Goal: Find specific page/section: Find specific page/section

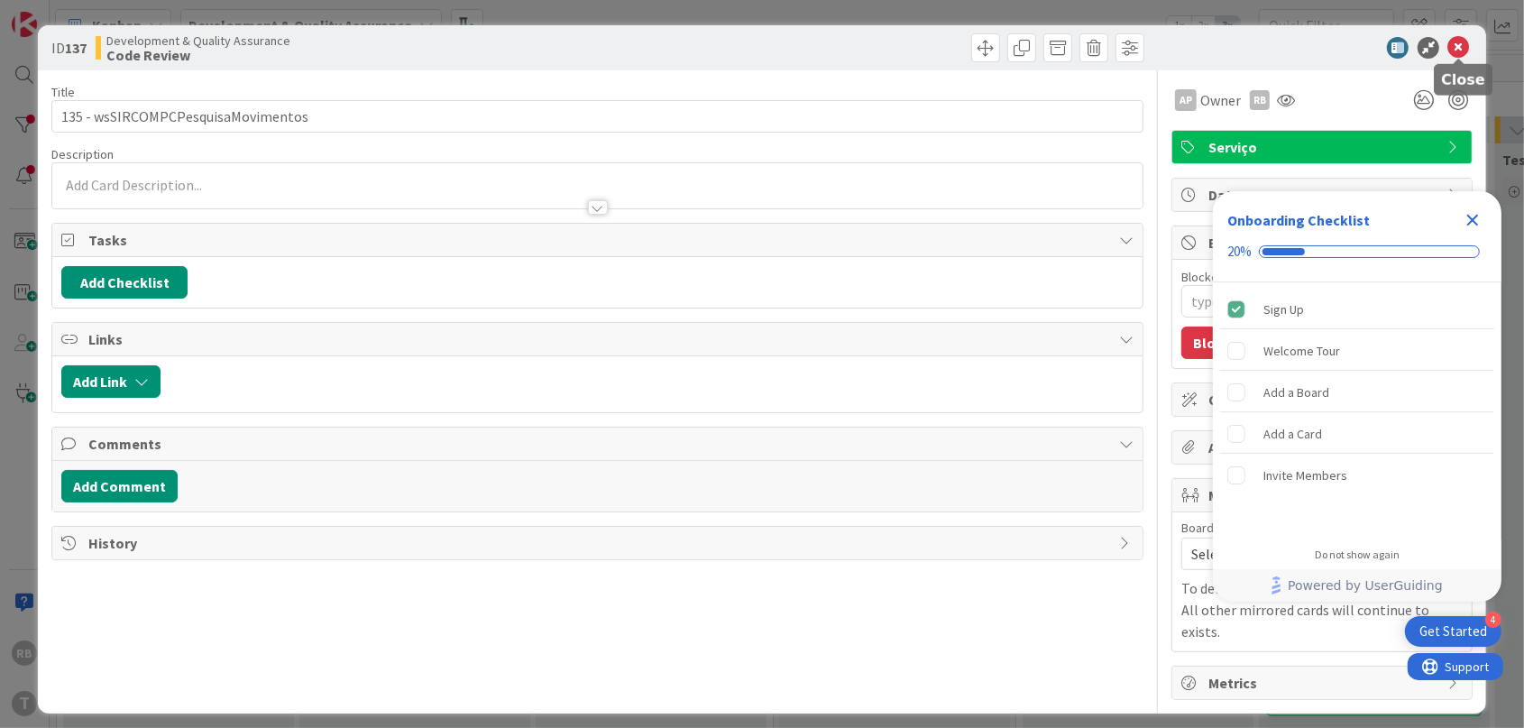
click at [1449, 45] on icon at bounding box center [1459, 48] width 22 height 22
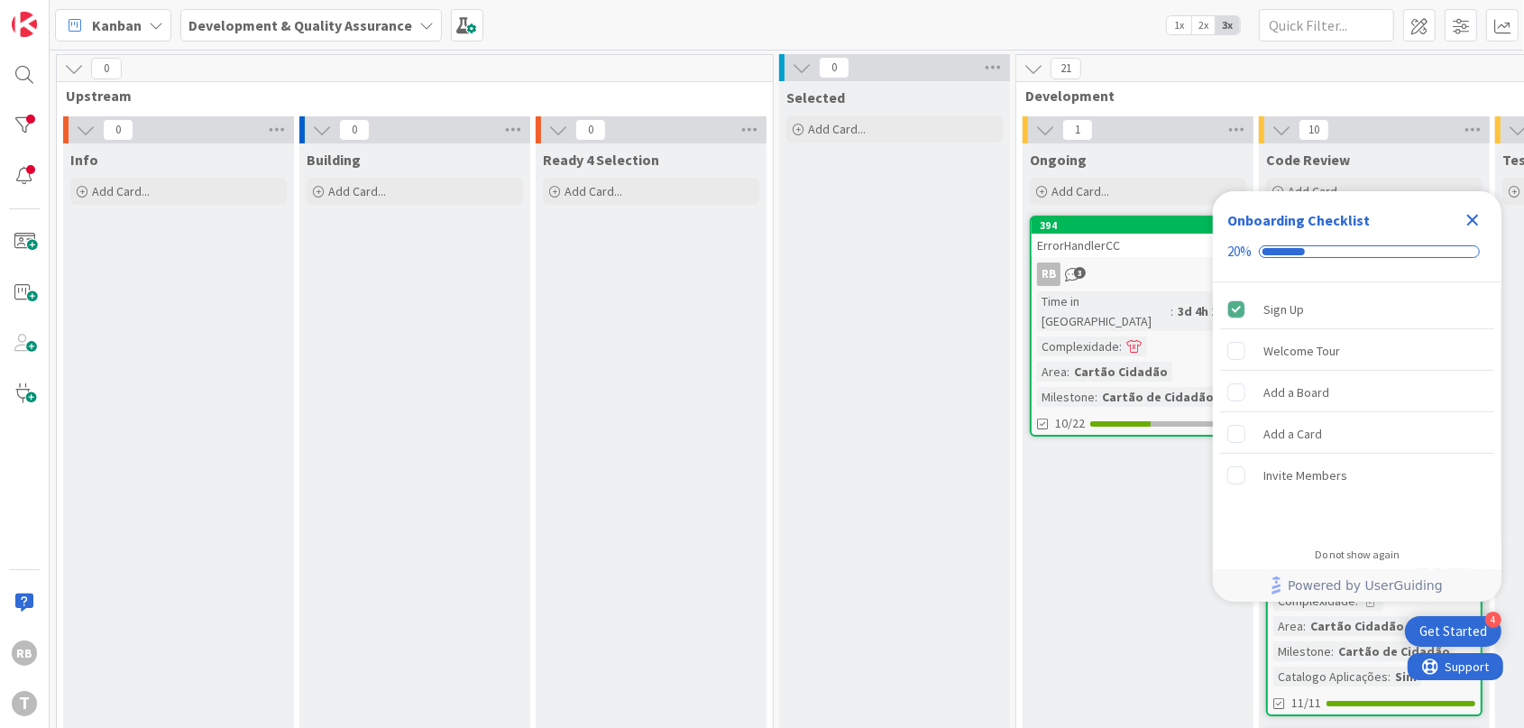
click at [1475, 215] on icon "Close Checklist" at bounding box center [1473, 220] width 22 height 22
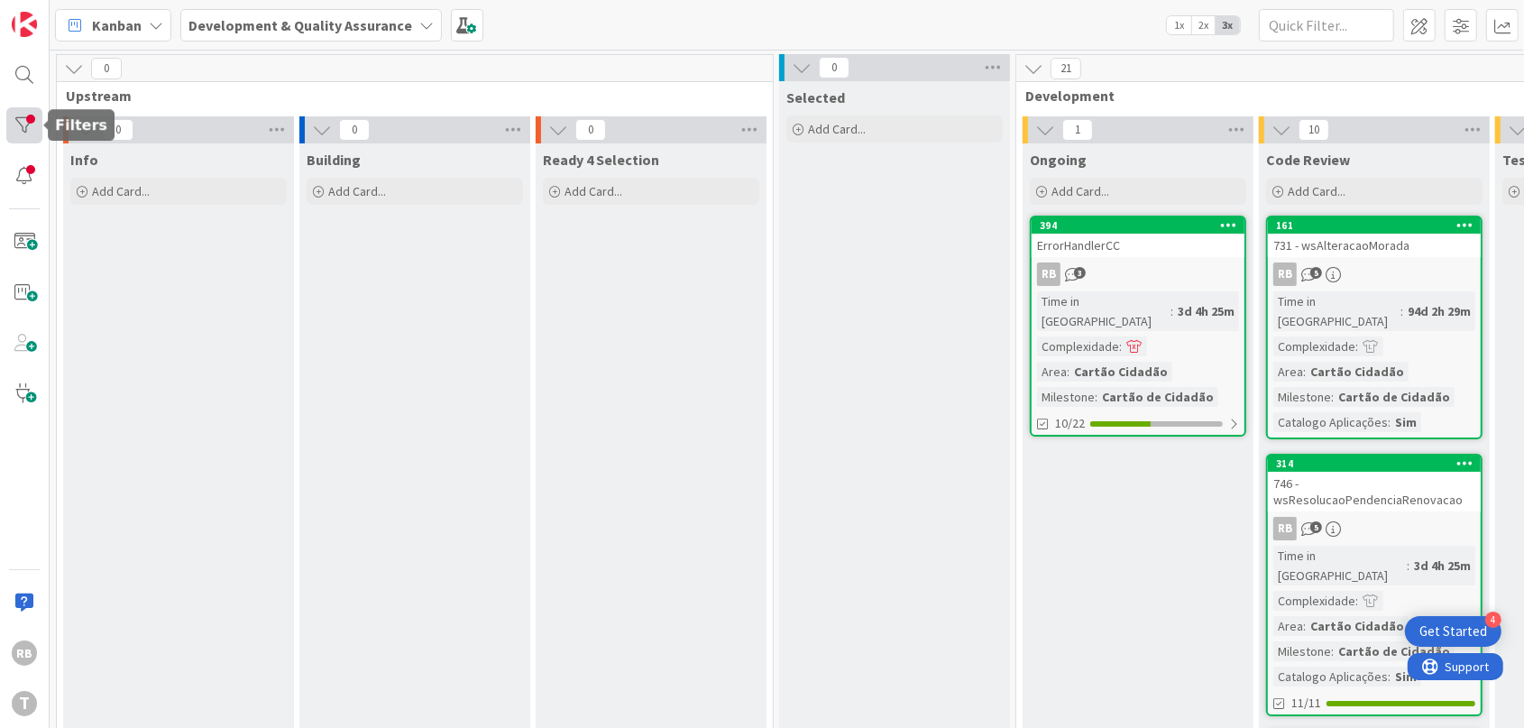
click at [23, 131] on div at bounding box center [24, 125] width 36 height 36
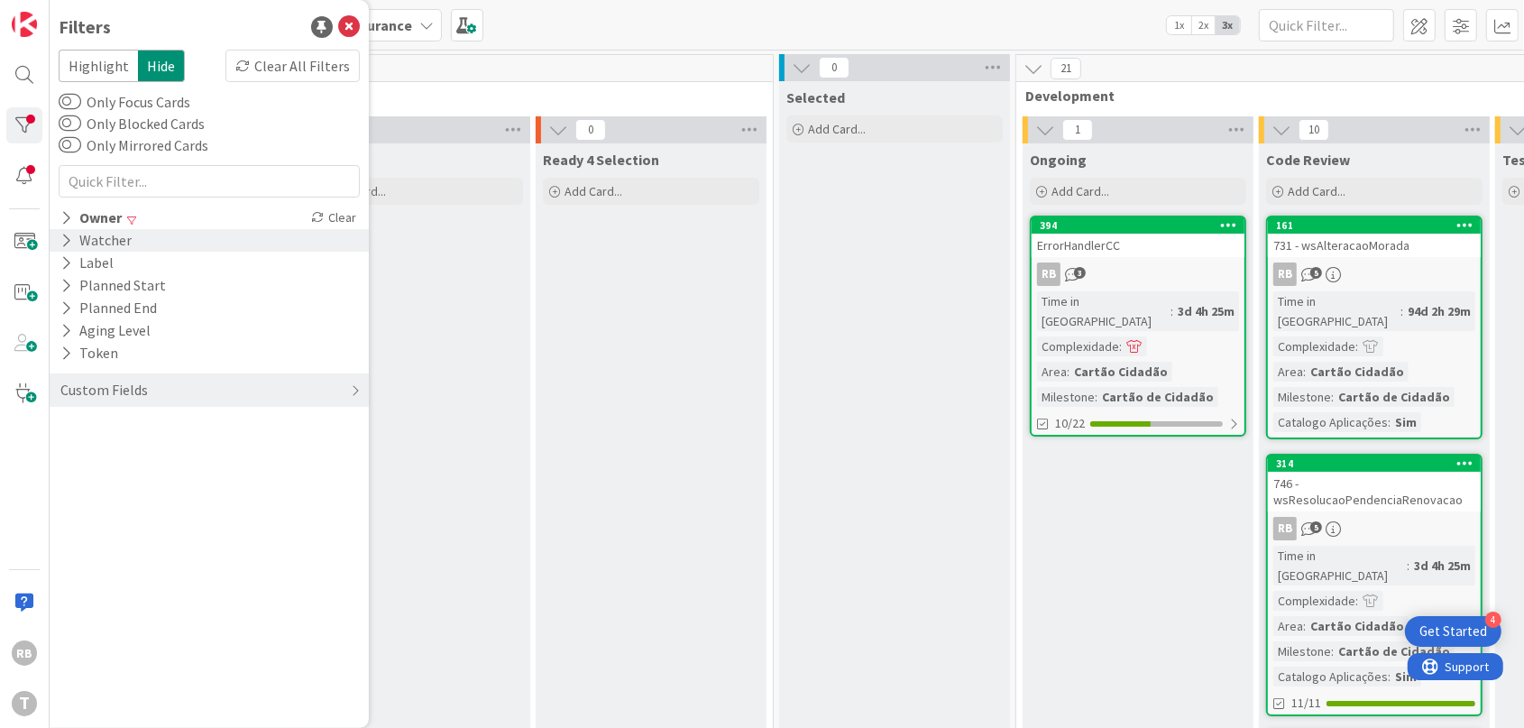
click at [66, 240] on icon at bounding box center [66, 240] width 12 height 15
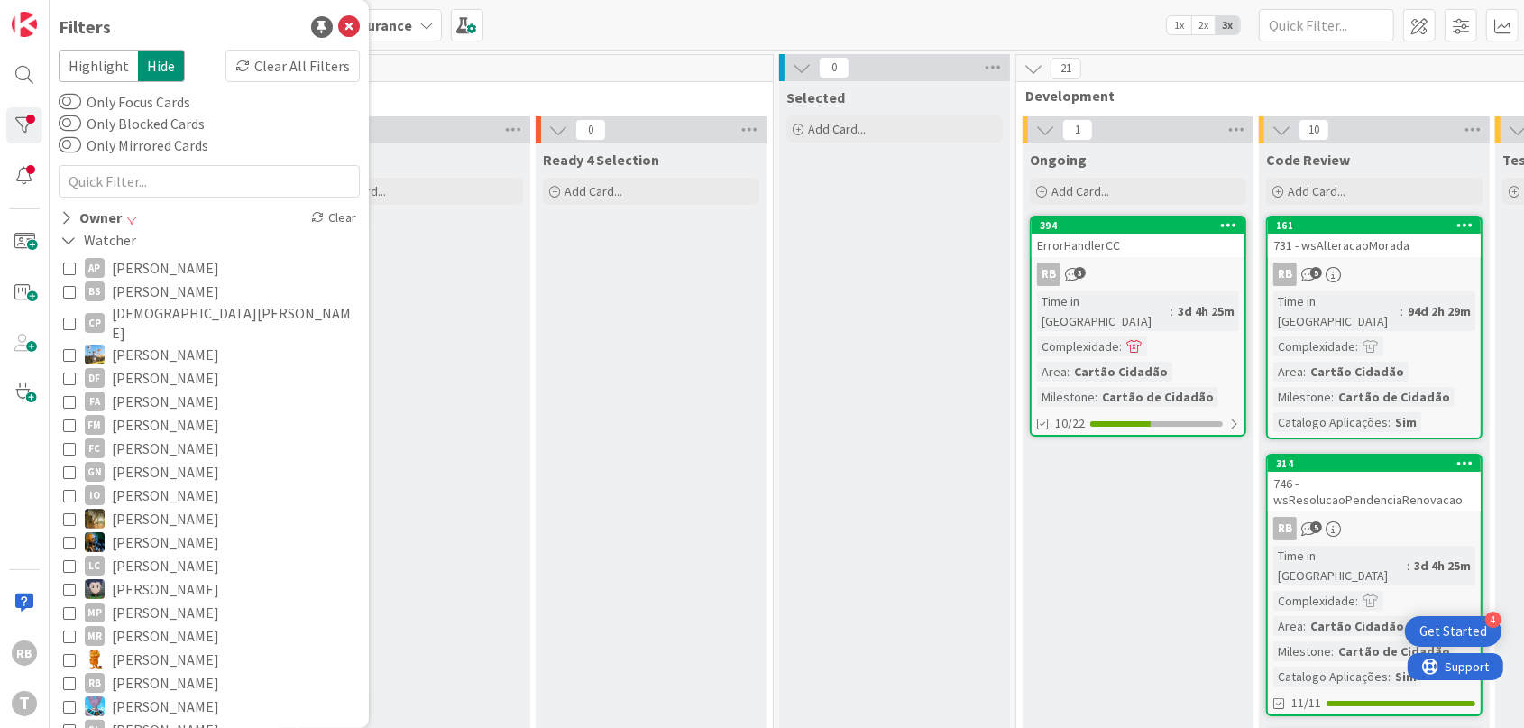
scroll to position [112, 0]
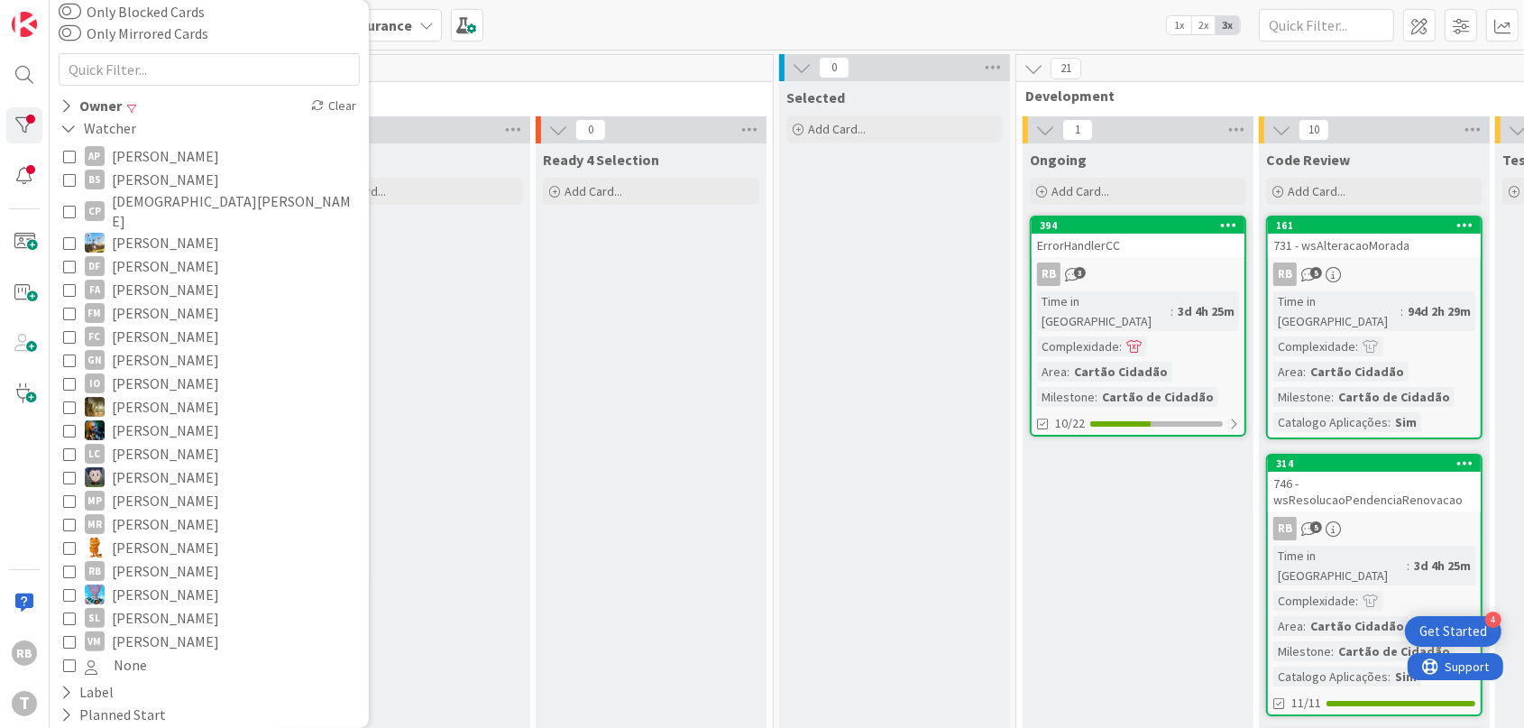
click at [71, 565] on icon at bounding box center [69, 571] width 13 height 13
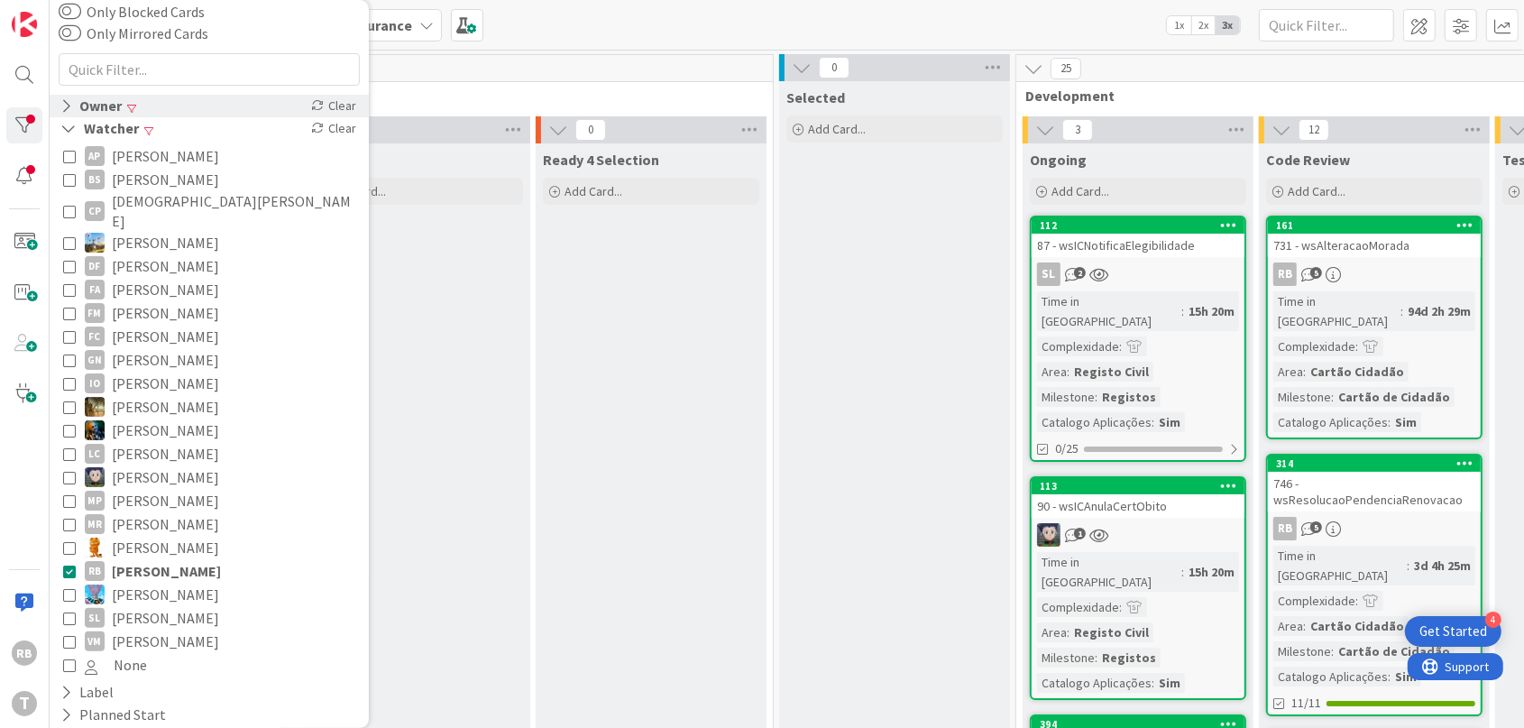
click at [62, 106] on icon at bounding box center [66, 105] width 12 height 15
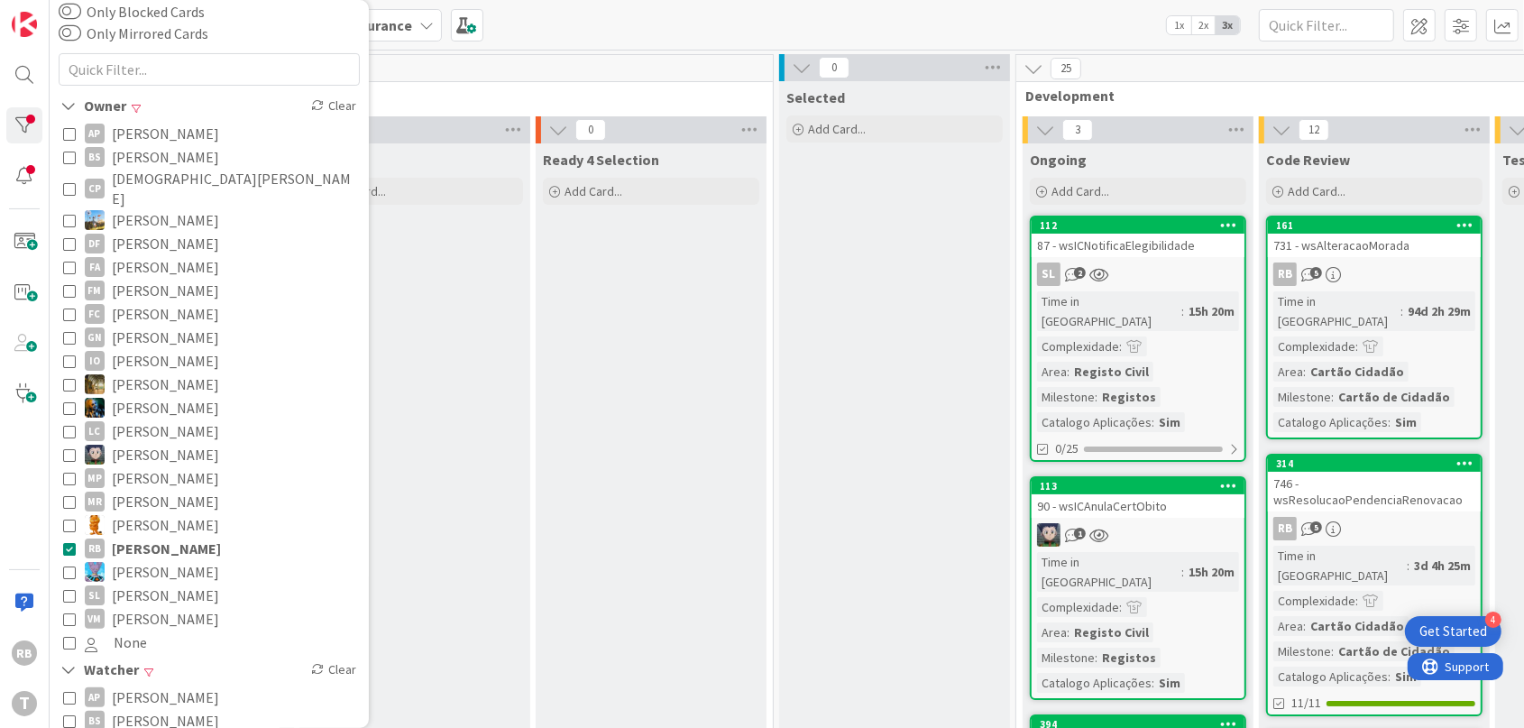
click at [69, 542] on icon at bounding box center [69, 548] width 13 height 13
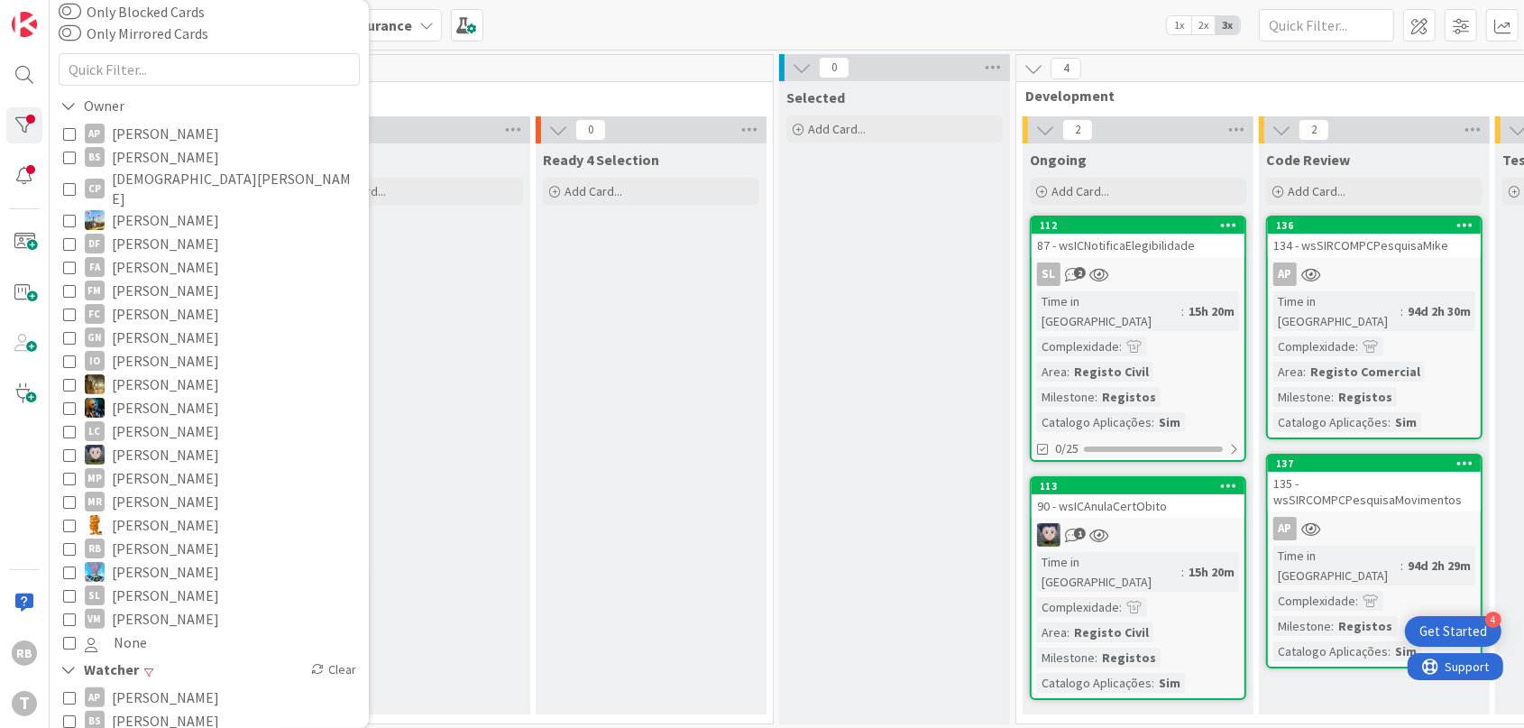
click at [1388, 475] on div "135 - wsSIRCOMPCPesquisaMovimentos" at bounding box center [1374, 492] width 213 height 40
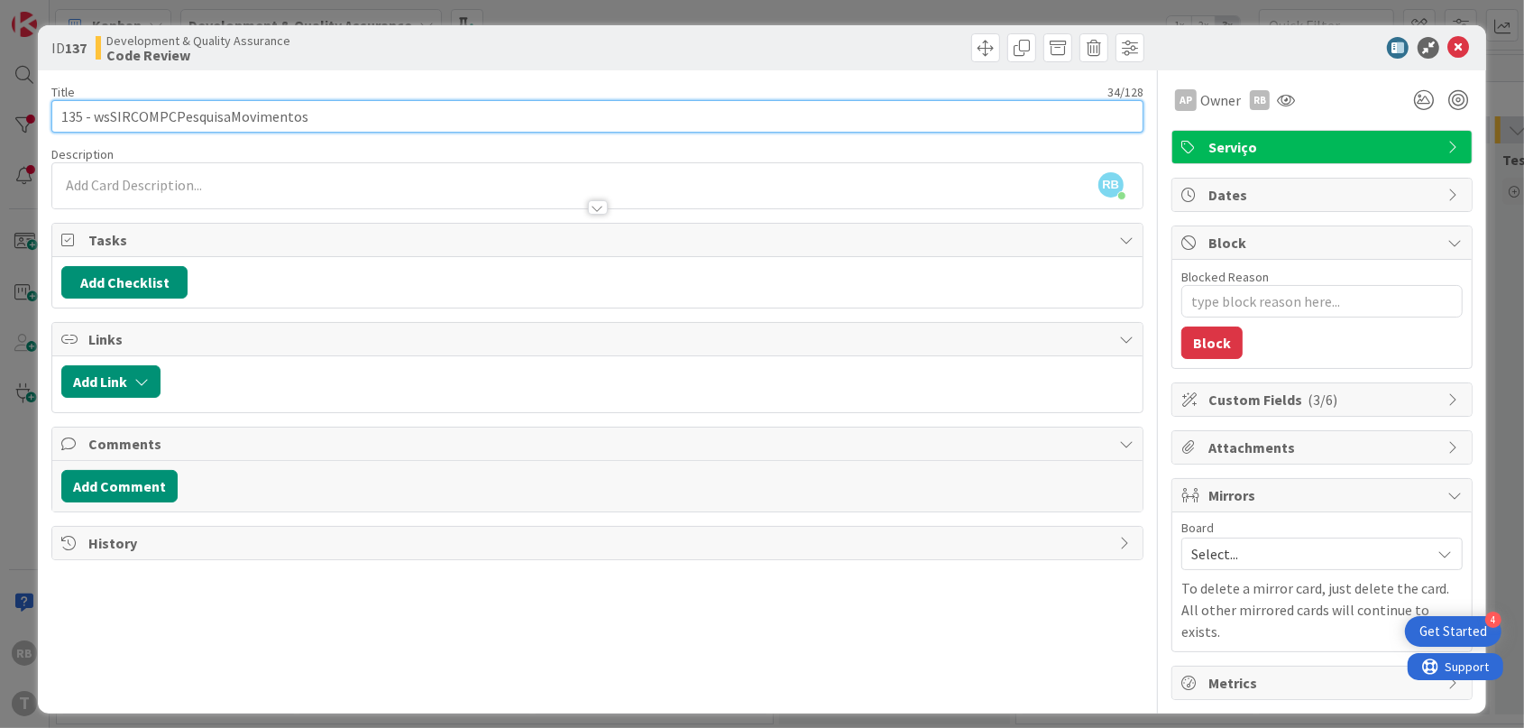
click at [224, 111] on input "135 - wsSIRCOMPCPesquisaMovimentos" at bounding box center [597, 116] width 1092 height 32
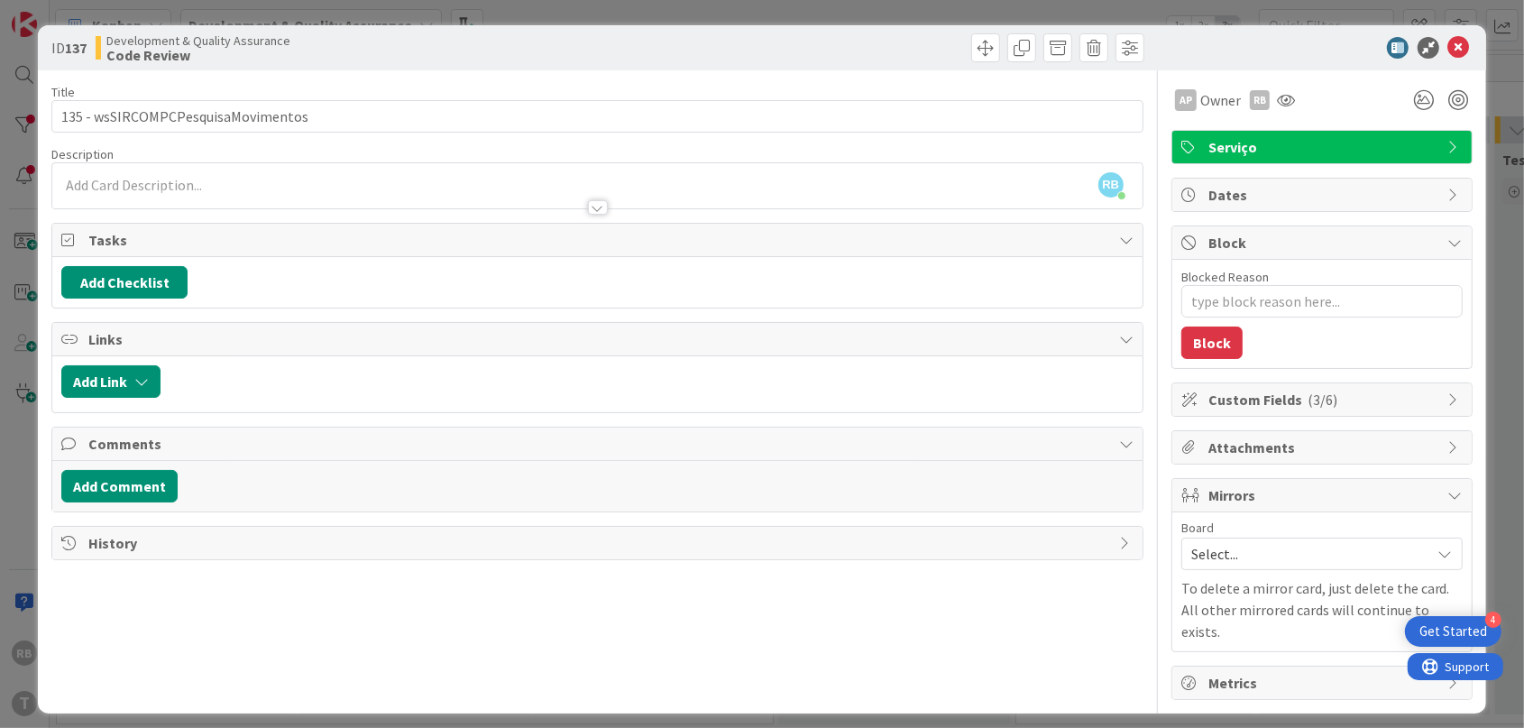
type textarea "x"
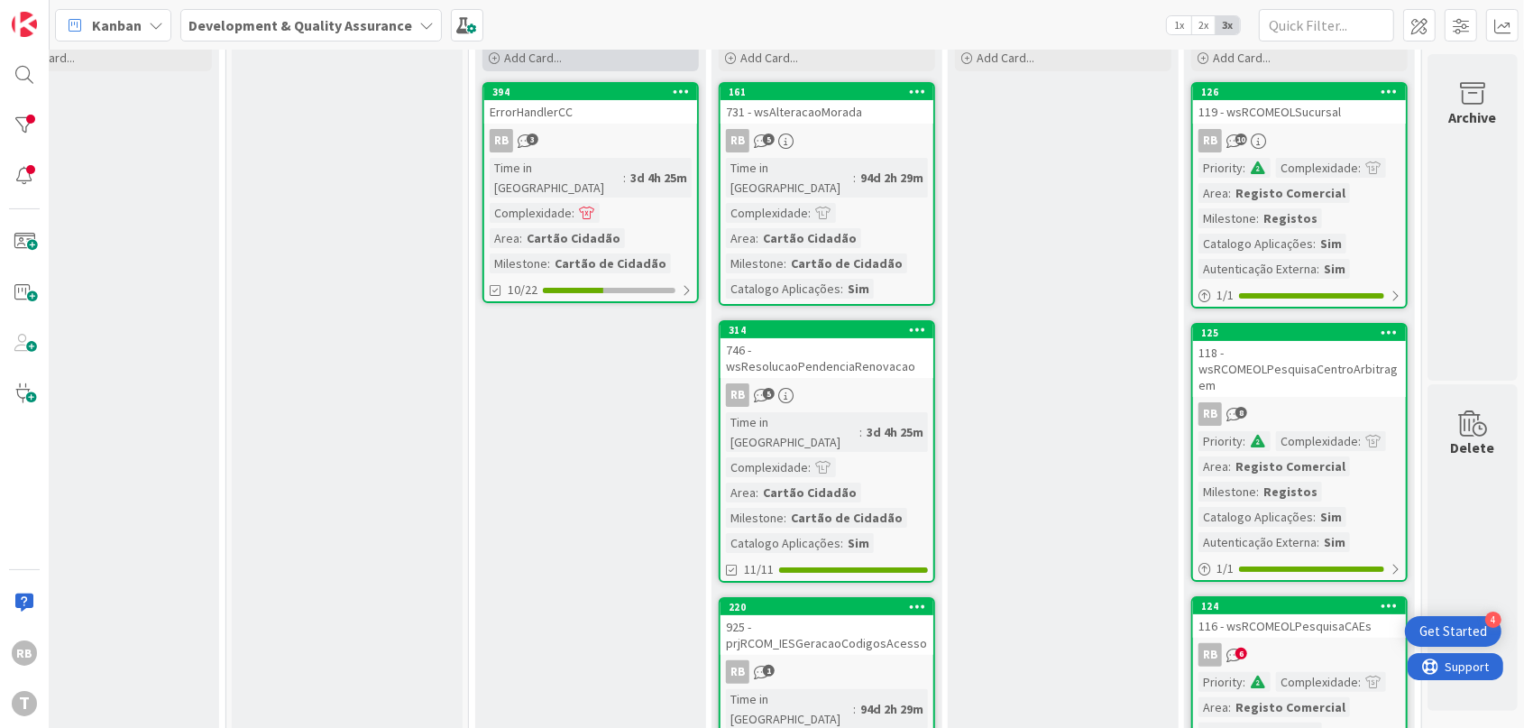
scroll to position [112, 562]
